Goal: Obtain resource: Download file/media

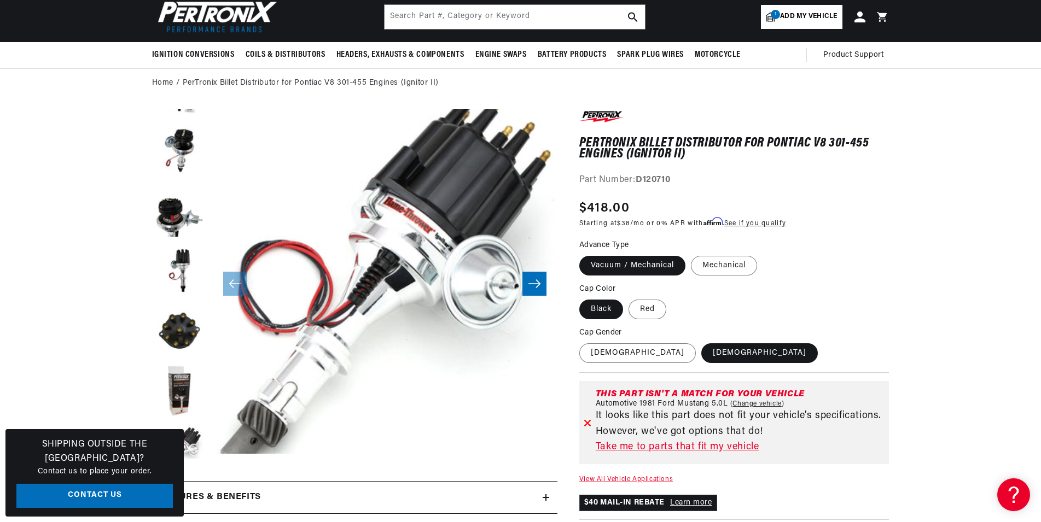
scroll to position [0, 683]
click at [589, 352] on label "[DEMOGRAPHIC_DATA]" at bounding box center [637, 354] width 117 height 20
click at [583, 342] on input "[DEMOGRAPHIC_DATA]" at bounding box center [582, 341] width 1 height 1
radio input "true"
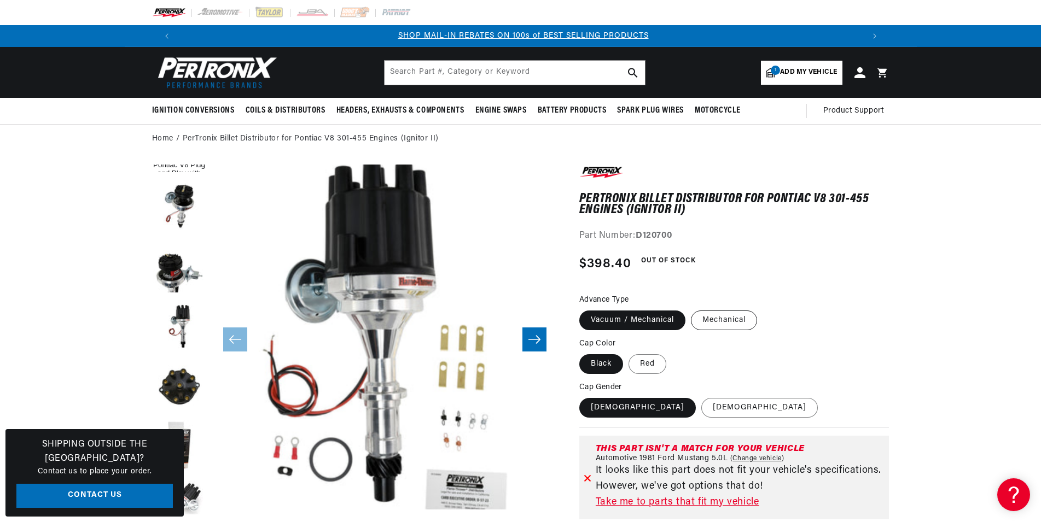
click at [717, 324] on label "Mechanical" at bounding box center [724, 321] width 66 height 20
click at [691, 309] on input "Mechanical" at bounding box center [691, 309] width 1 height 1
radio input "true"
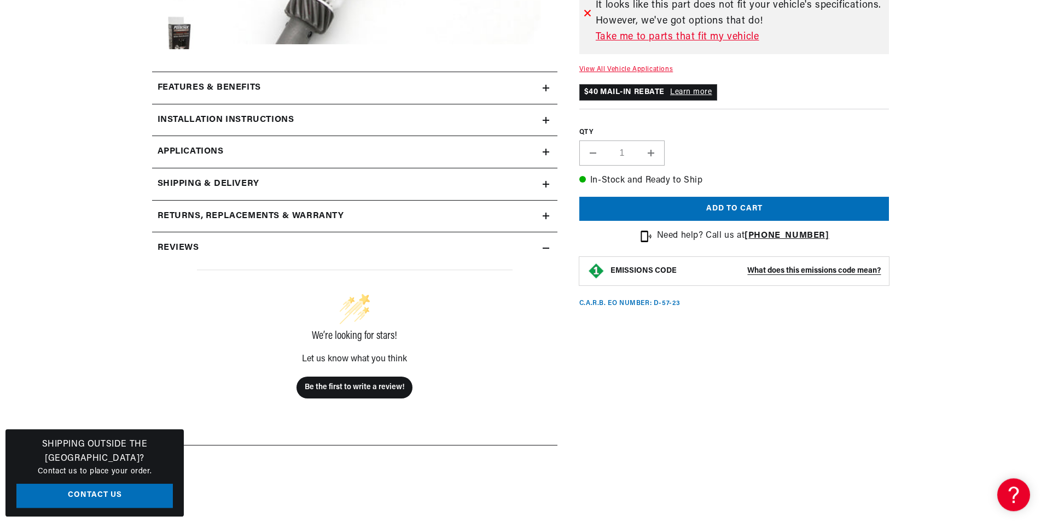
scroll to position [502, 0]
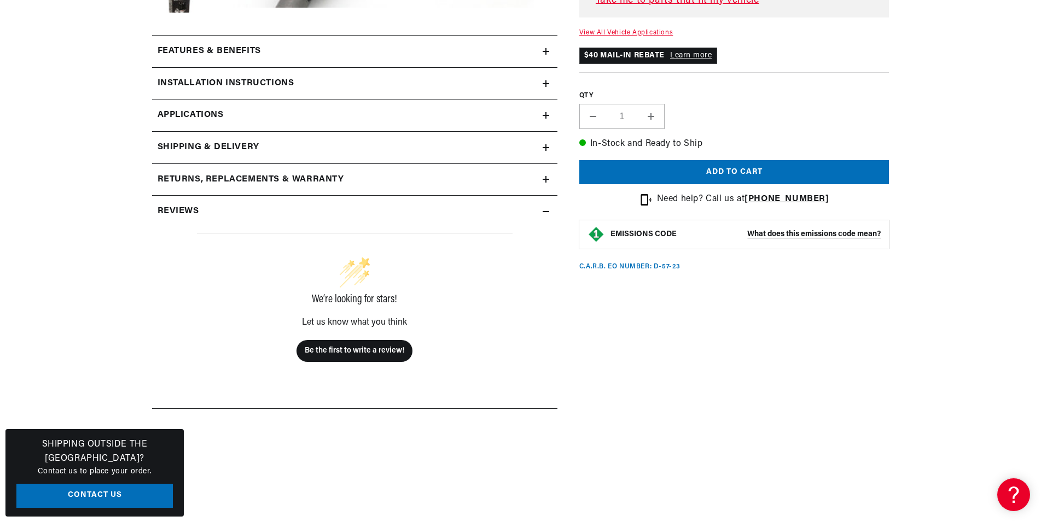
click at [303, 59] on summary "Features & Benefits" at bounding box center [354, 52] width 405 height 32
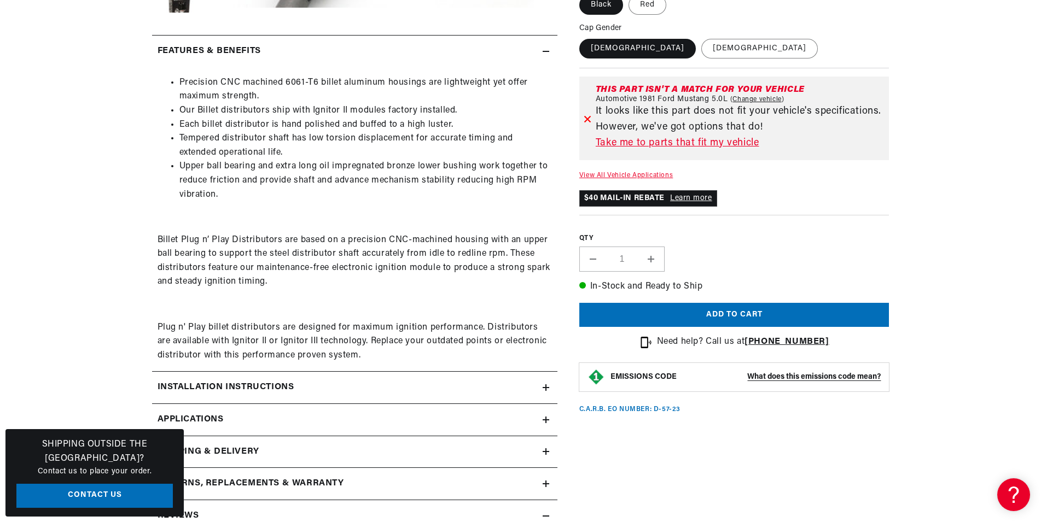
click at [320, 392] on div "Installation instructions" at bounding box center [347, 388] width 391 height 14
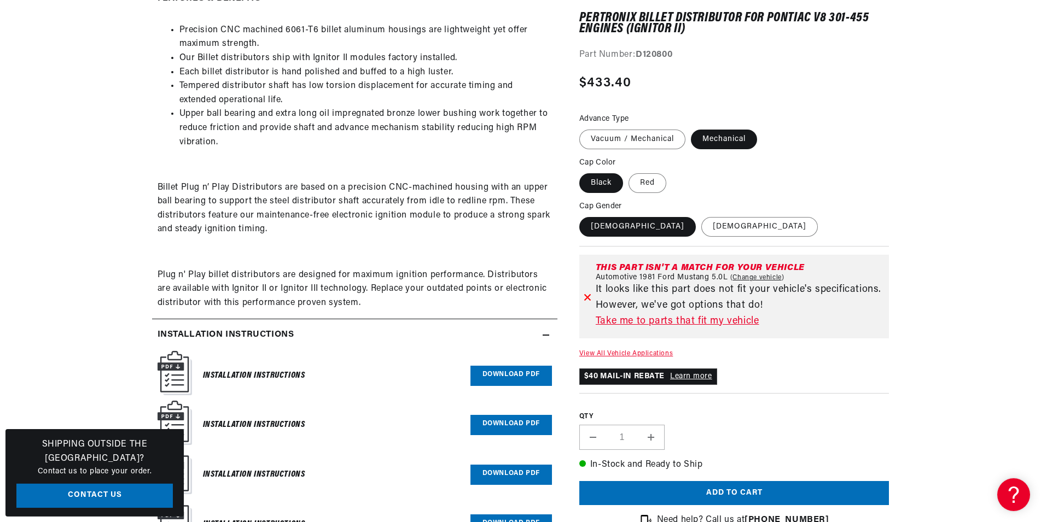
scroll to position [614, 0]
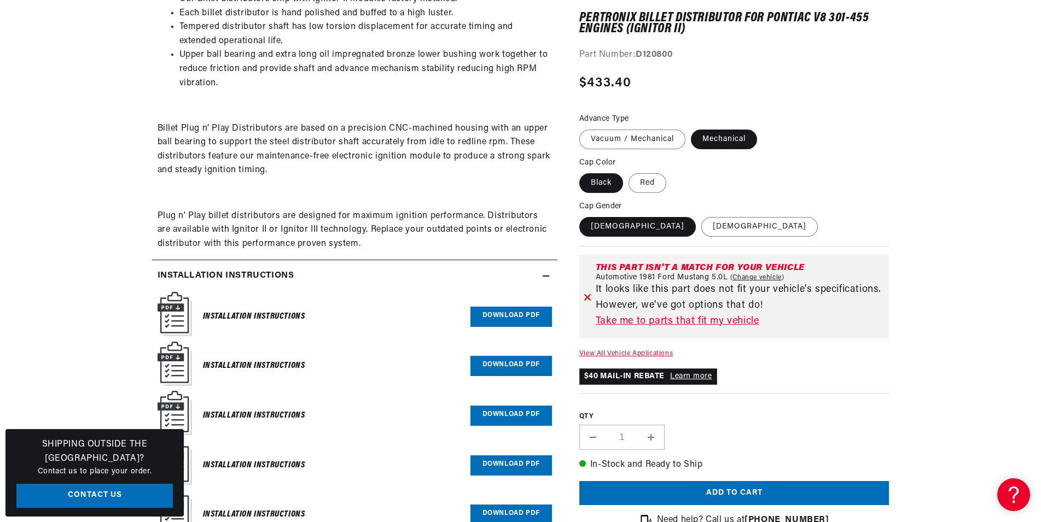
click at [513, 324] on link "Download PDF" at bounding box center [511, 317] width 82 height 20
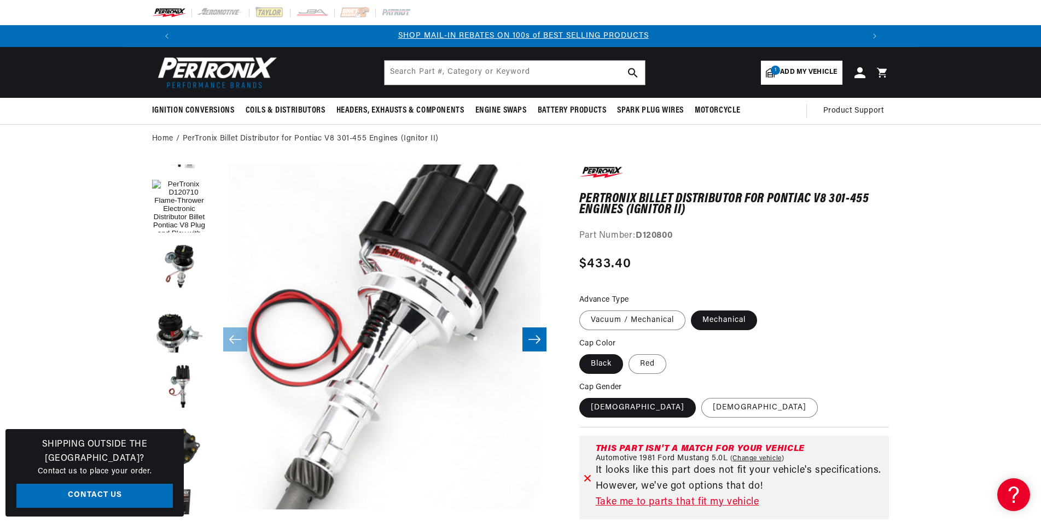
scroll to position [335, 0]
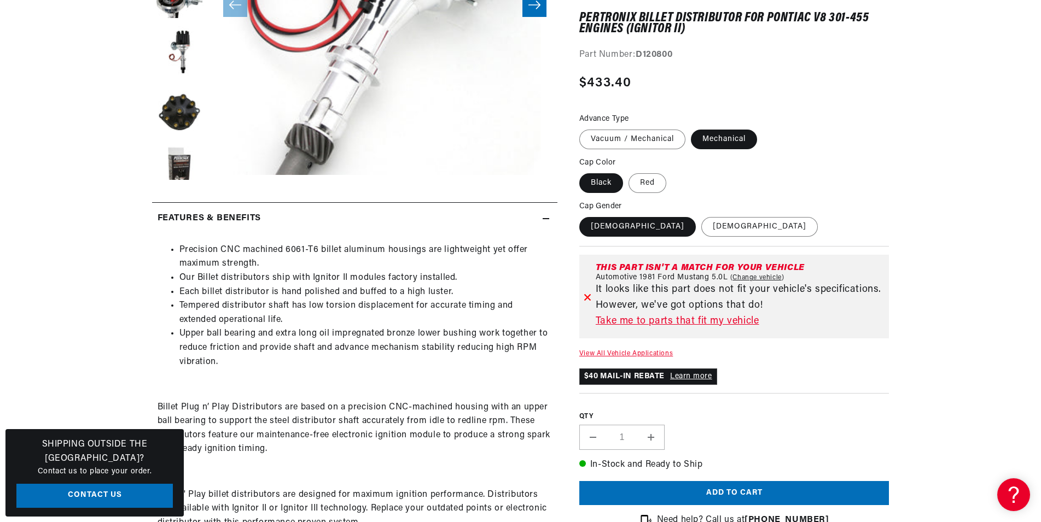
drag, startPoint x: 753, startPoint y: 274, endPoint x: 776, endPoint y: 187, distance: 89.6
click at [776, 187] on div "PerTronix Billet Distributor for Pontiac V8 301-455 Engines (Ignitor II) PerTro…" at bounding box center [734, 288] width 310 height 609
click at [779, 179] on fieldset "Cap Color Black Red" at bounding box center [734, 175] width 310 height 37
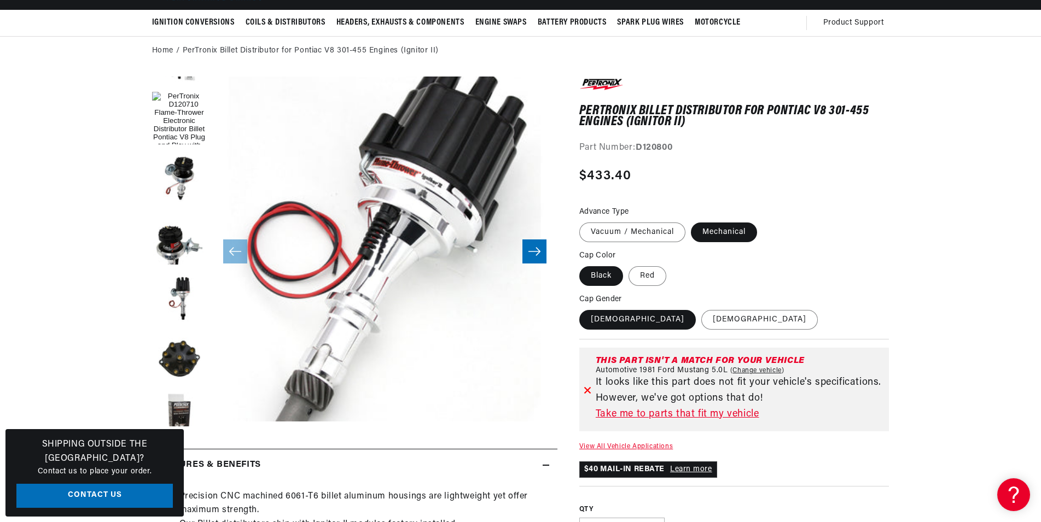
scroll to position [0, 0]
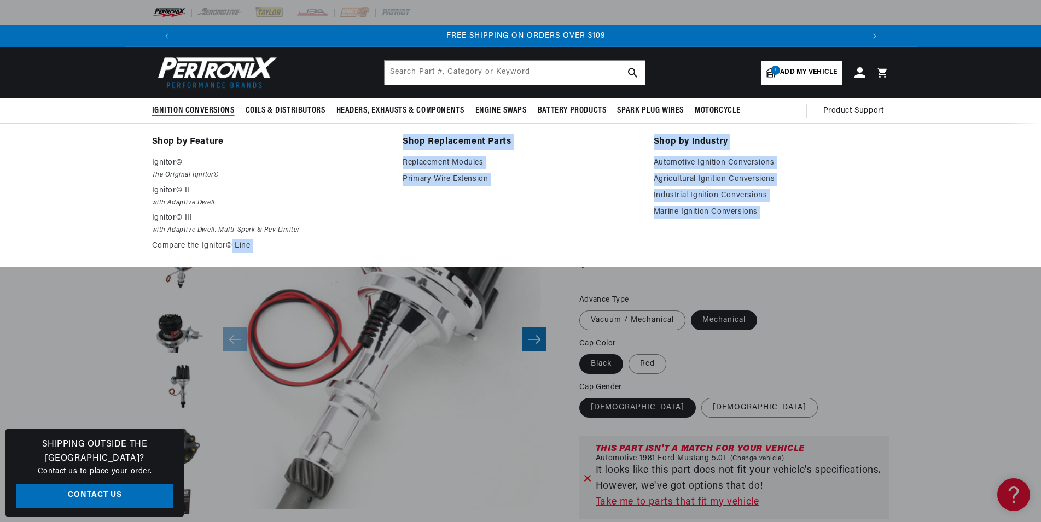
drag, startPoint x: 361, startPoint y: 415, endPoint x: 527, endPoint y: 294, distance: 205.2
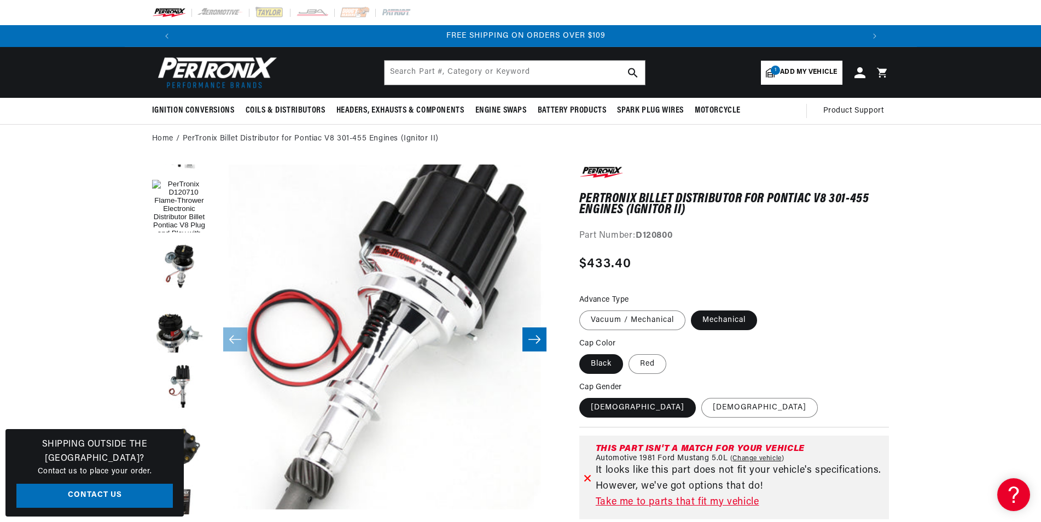
click at [801, 287] on div "PerTronix Billet Distributor for Pontiac V8 301-455 Engines (Ignitor II) PerTro…" at bounding box center [734, 469] width 310 height 609
